Goal: Task Accomplishment & Management: Complete application form

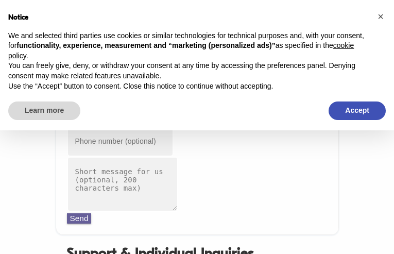
type input "[EMAIL_ADDRESS][DOMAIN_NAME]"
type input "5538696479"
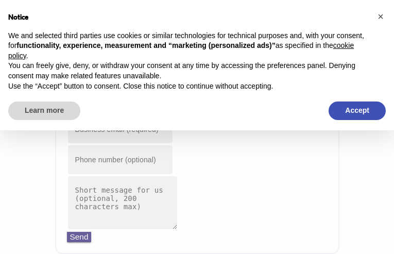
type input "[EMAIL_ADDRESS][DOMAIN_NAME]"
type input "5034125143"
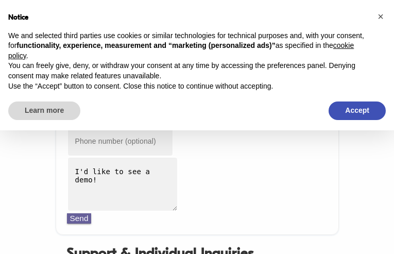
type input "[EMAIL_ADDRESS][DOMAIN_NAME]"
type input "2026186569"
